Goal: Task Accomplishment & Management: Use online tool/utility

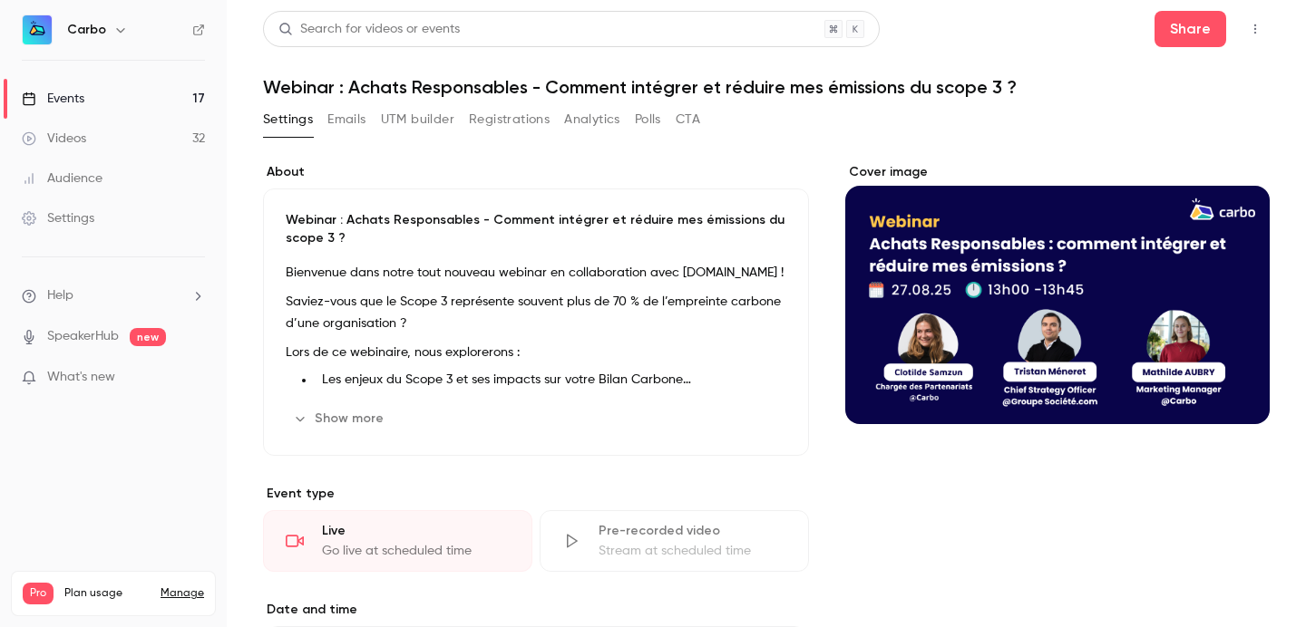
click at [293, 122] on button "Settings" at bounding box center [288, 119] width 50 height 29
click at [104, 90] on link "Events 17" at bounding box center [113, 99] width 227 height 40
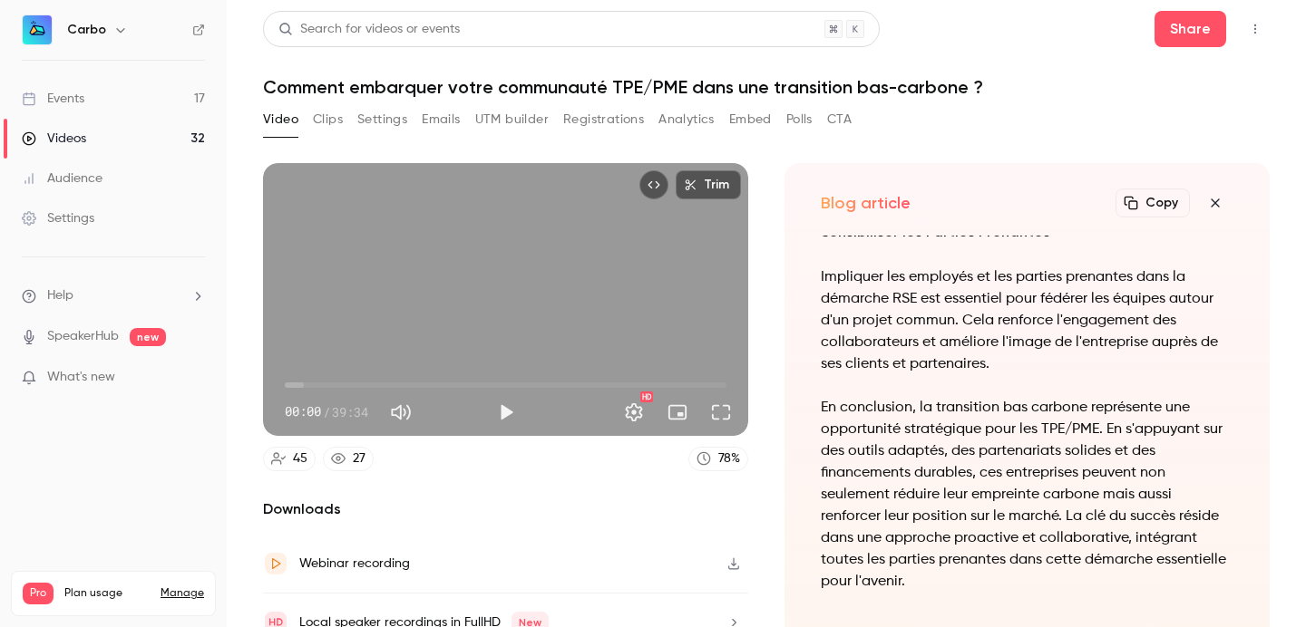
scroll to position [-2468, 0]
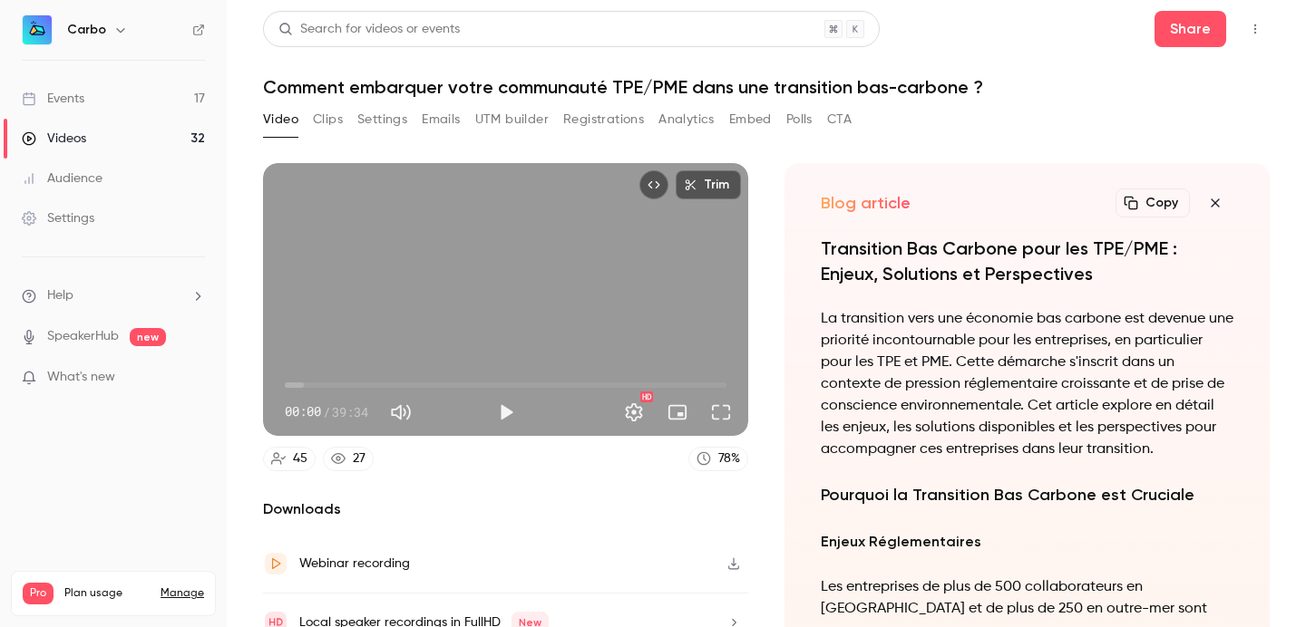
click at [627, 120] on button "Registrations" at bounding box center [603, 119] width 81 height 29
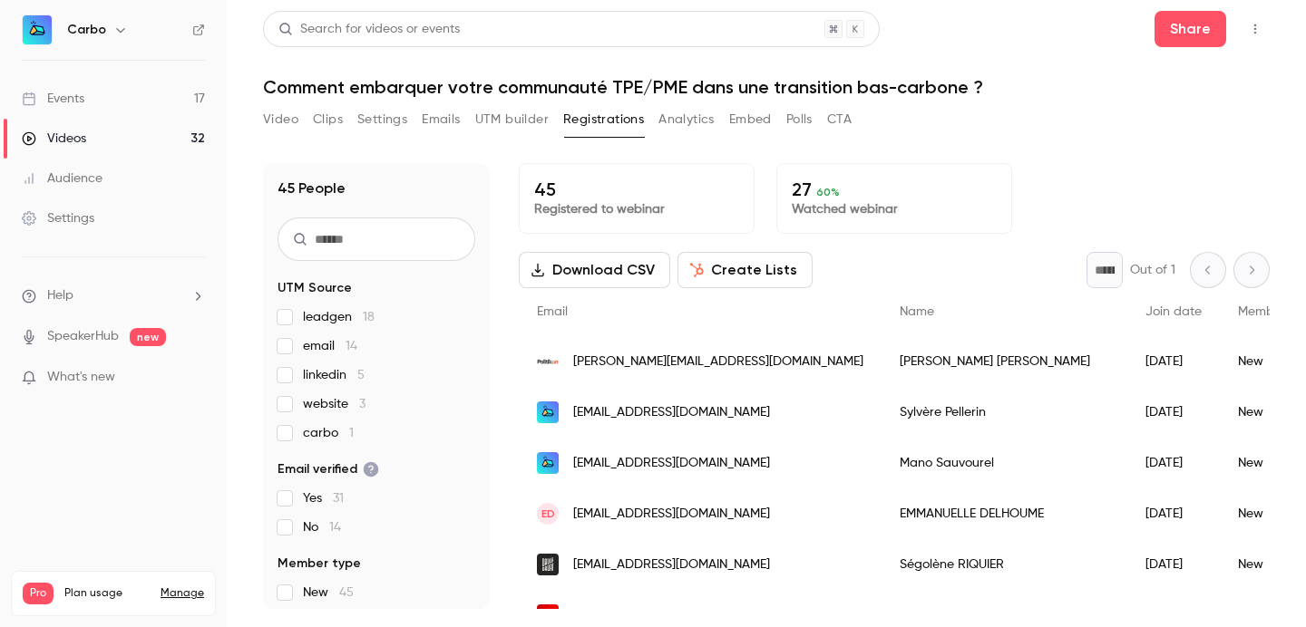
click at [510, 104] on div "Search for videos or events Share Comment embarquer votre communauté TPE/PME da…" at bounding box center [766, 314] width 1006 height 606
click at [509, 115] on button "UTM builder" at bounding box center [511, 119] width 73 height 29
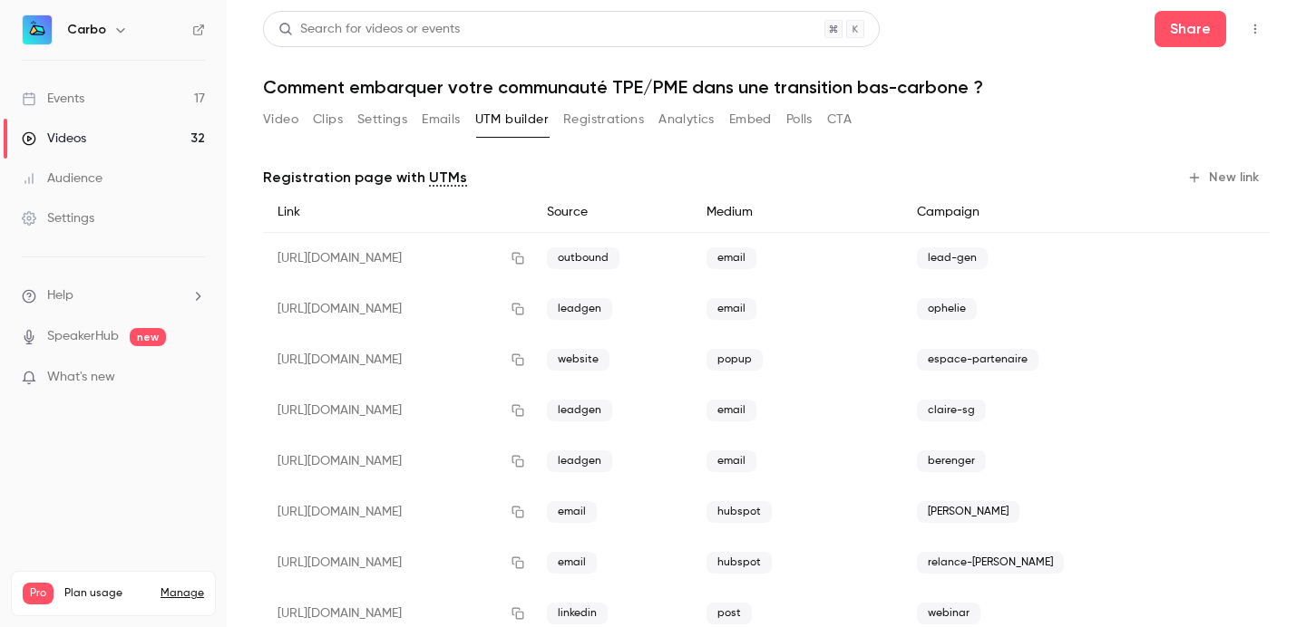
click at [1220, 170] on button "New link" at bounding box center [1224, 177] width 90 height 29
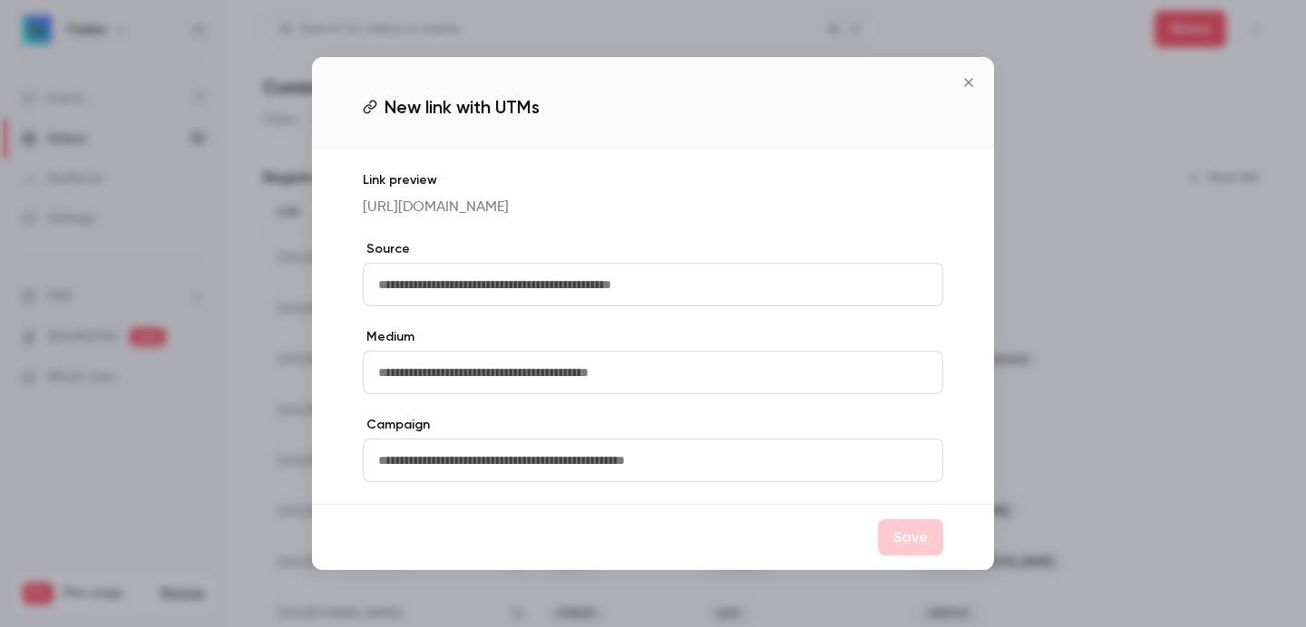
click at [676, 303] on input "text" at bounding box center [653, 285] width 580 height 44
type input "********"
click at [618, 373] on input "text" at bounding box center [653, 373] width 580 height 44
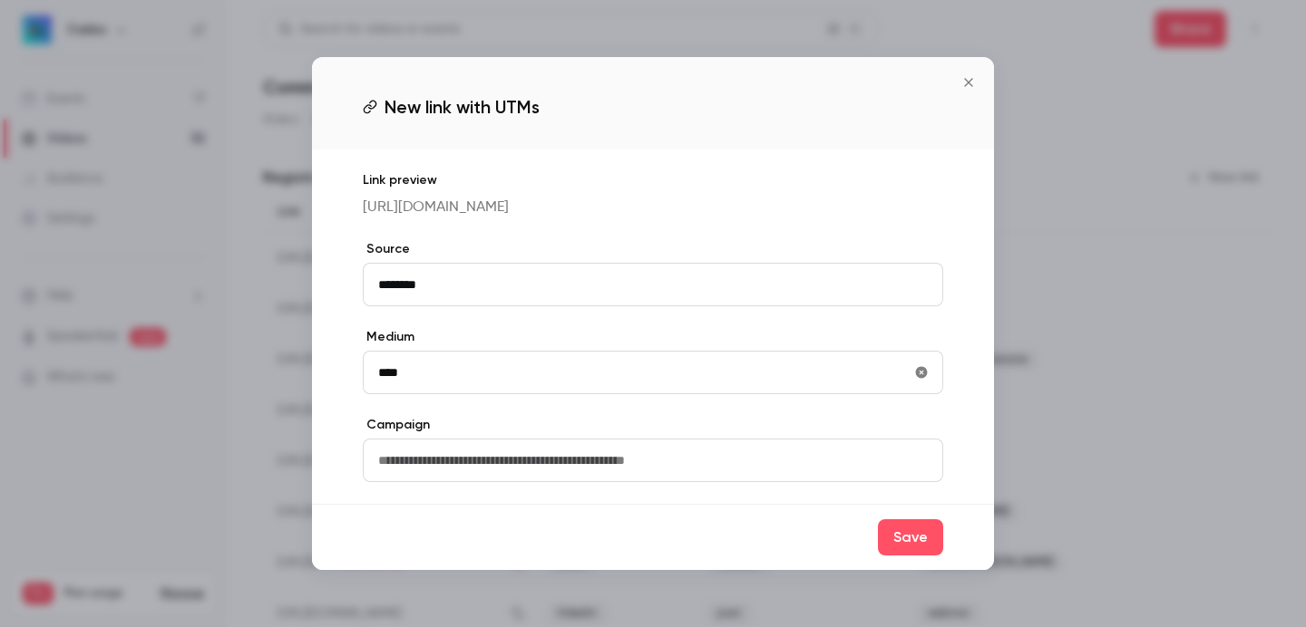
type input "****"
click at [614, 480] on input "text" at bounding box center [653, 461] width 580 height 44
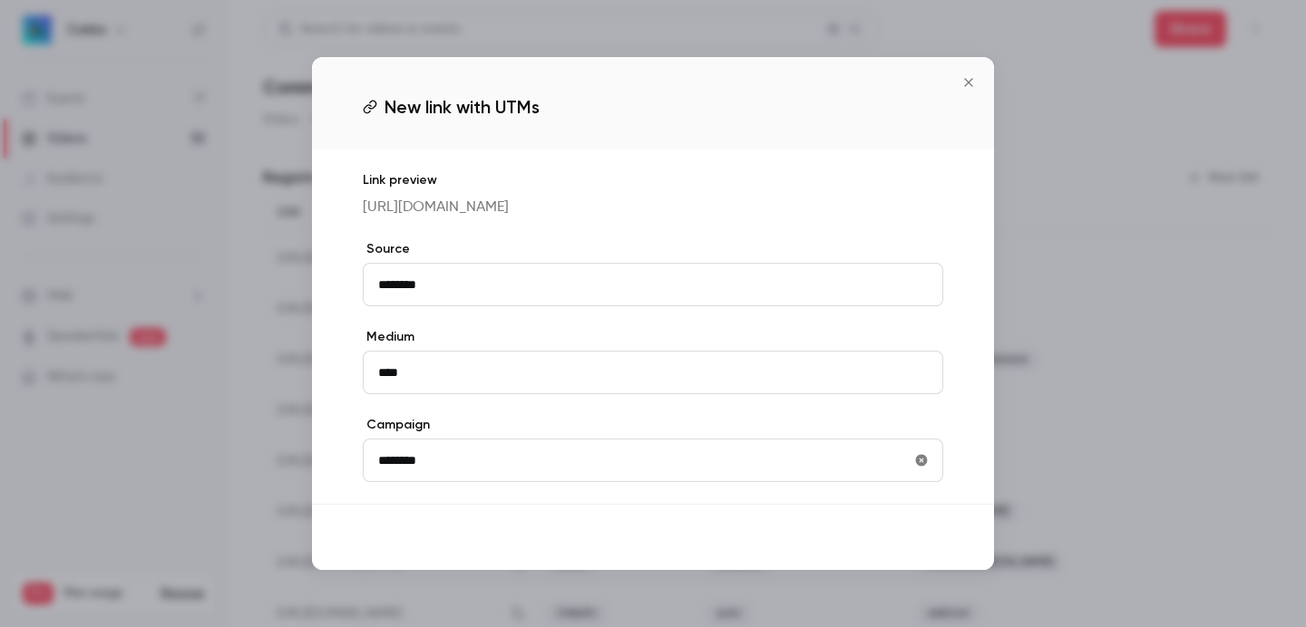
type input "********"
click at [903, 556] on button "Save" at bounding box center [910, 537] width 65 height 36
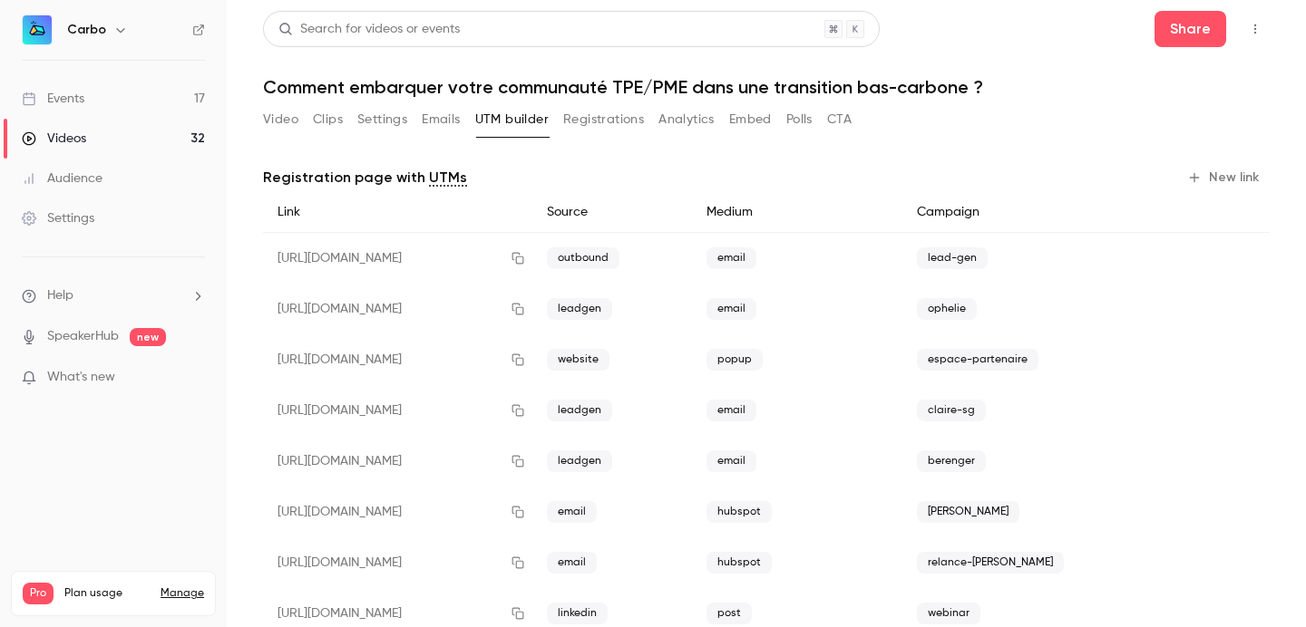
scroll to position [345, 0]
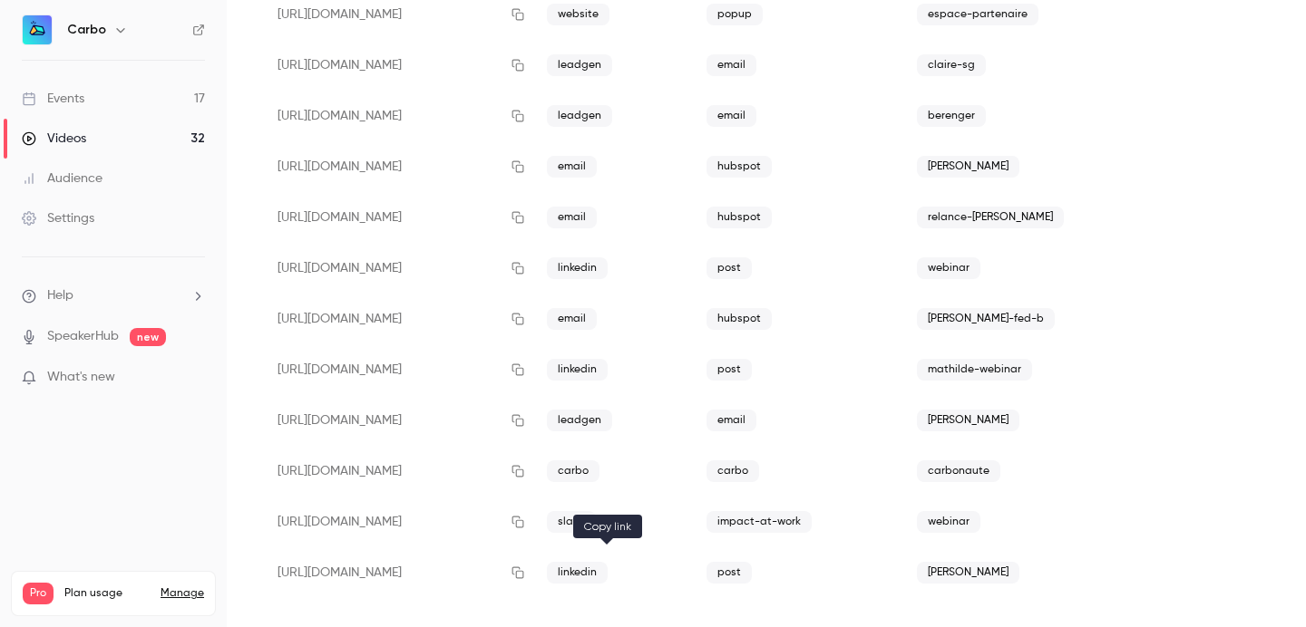
click at [525, 577] on icon "button" at bounding box center [517, 573] width 15 height 13
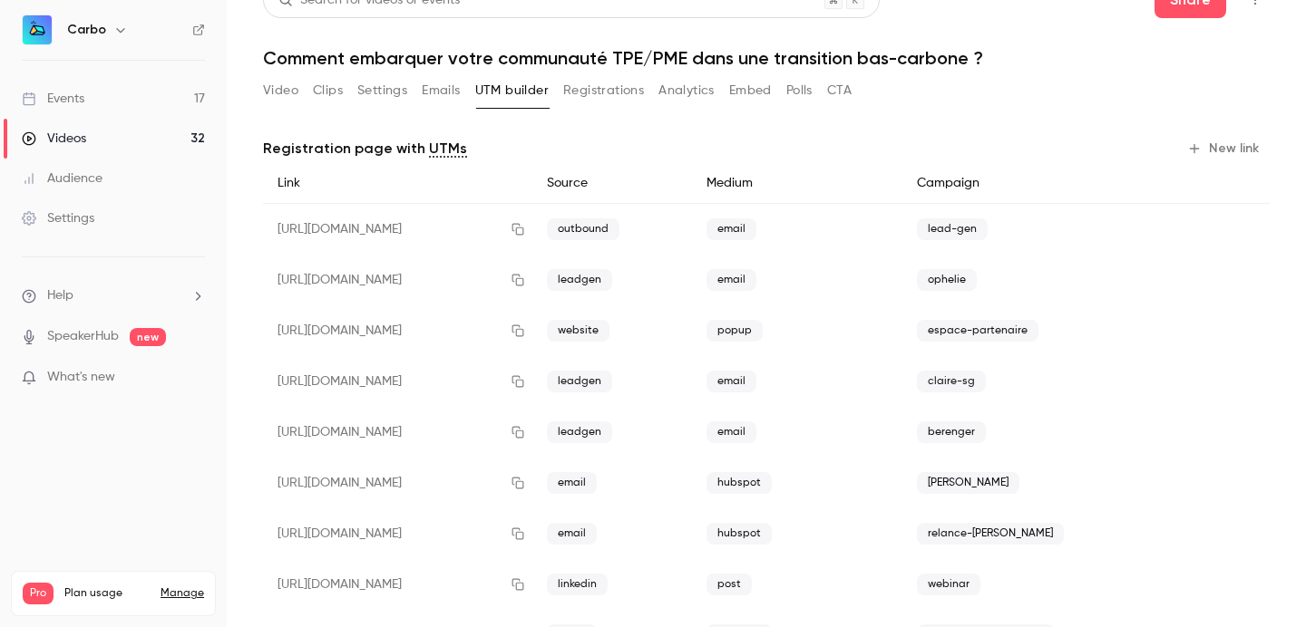
scroll to position [0, 0]
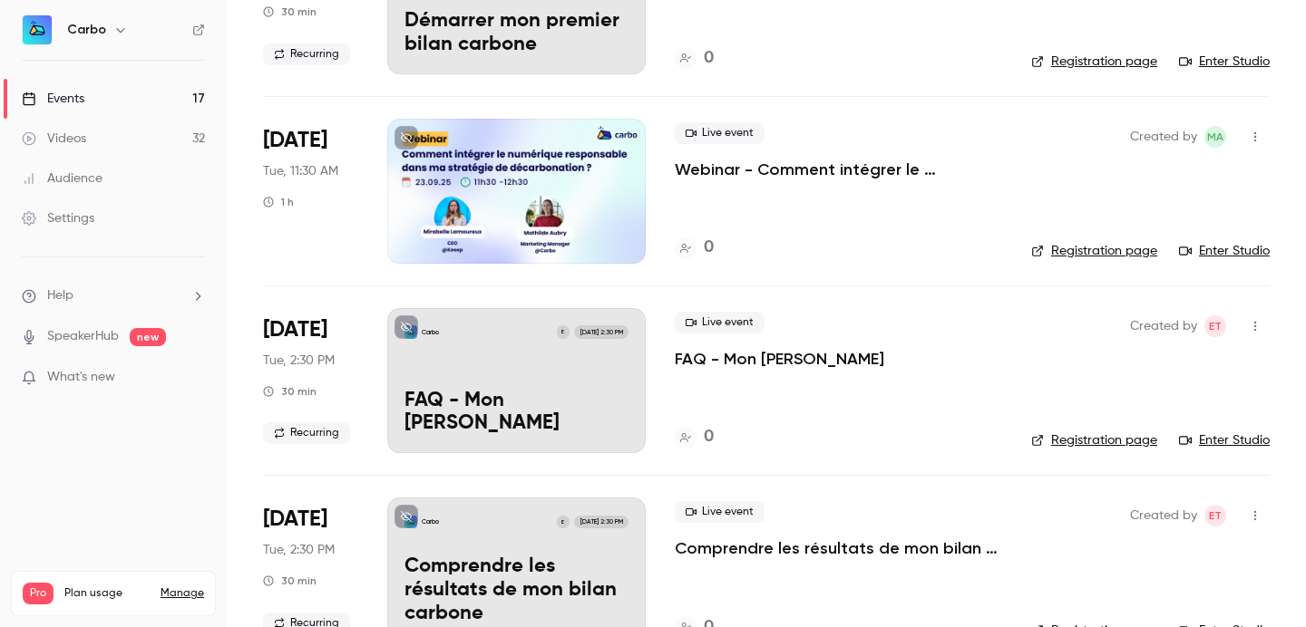
scroll to position [2279, 0]
